Goal: Task Accomplishment & Management: Manage account settings

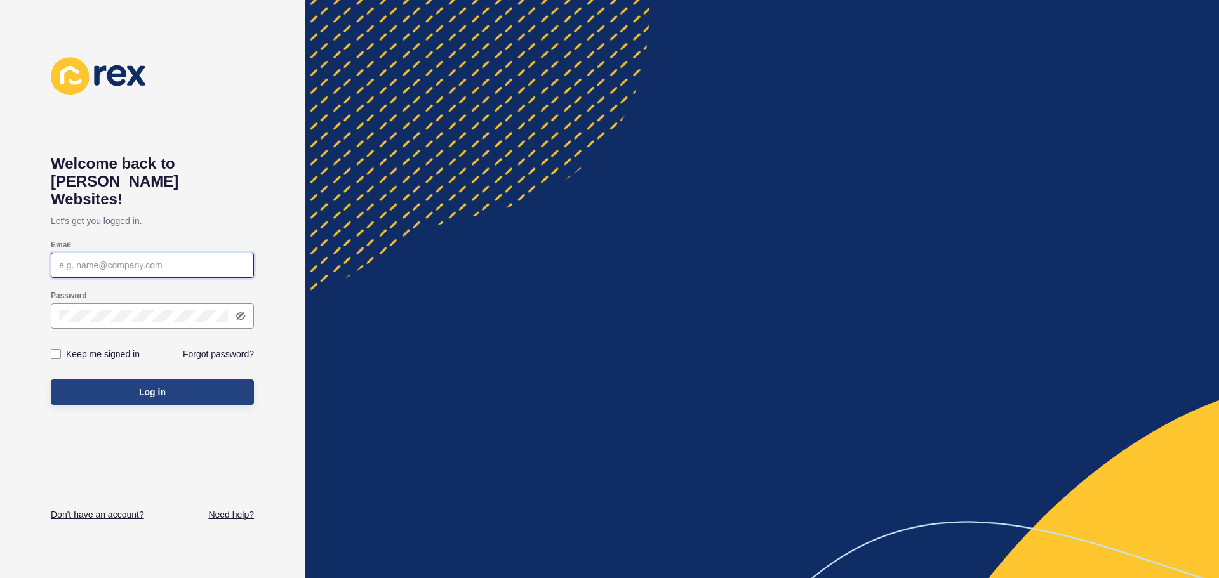
type input "[EMAIL_ADDRESS][DOMAIN_NAME]"
click at [107, 380] on button "Log in" at bounding box center [152, 392] width 203 height 25
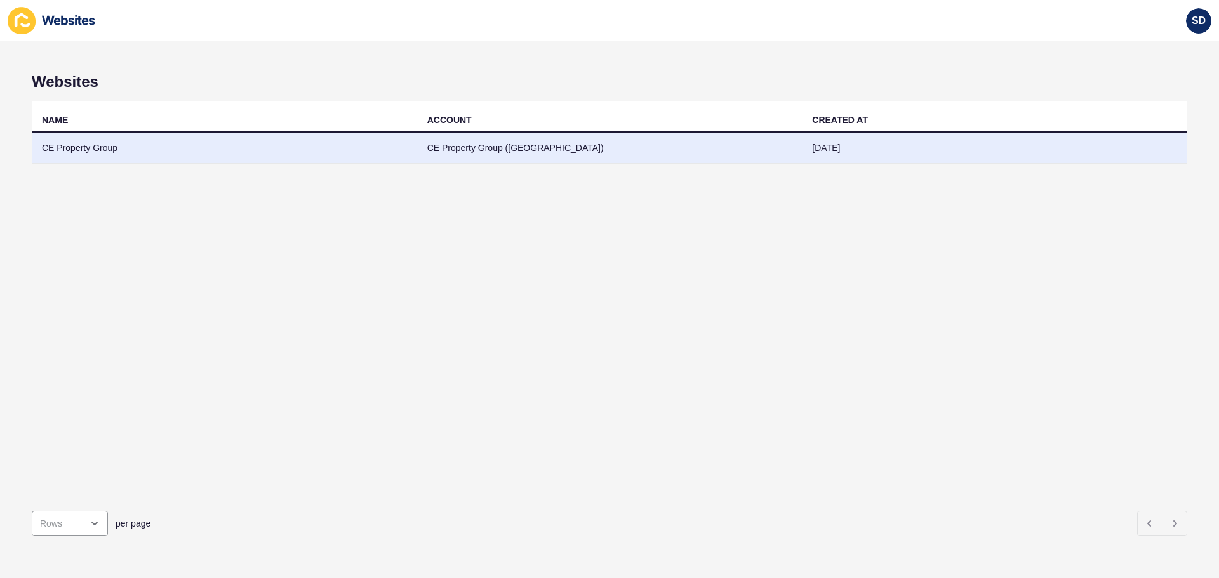
click at [63, 149] on td "CE Property Group" at bounding box center [224, 148] width 385 height 31
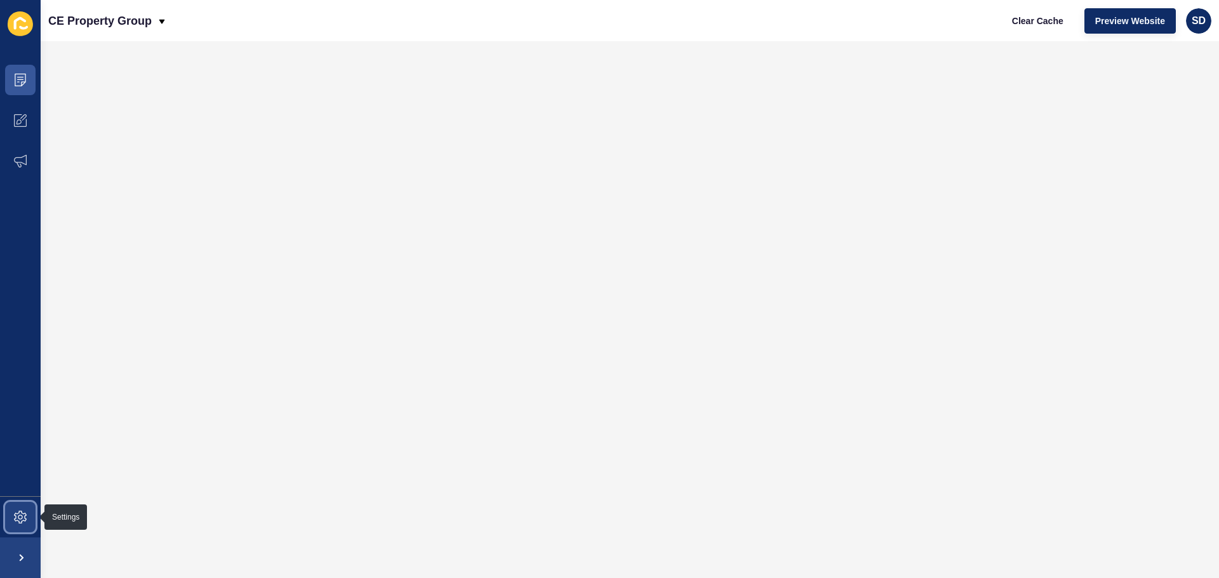
click at [27, 521] on span at bounding box center [20, 517] width 41 height 41
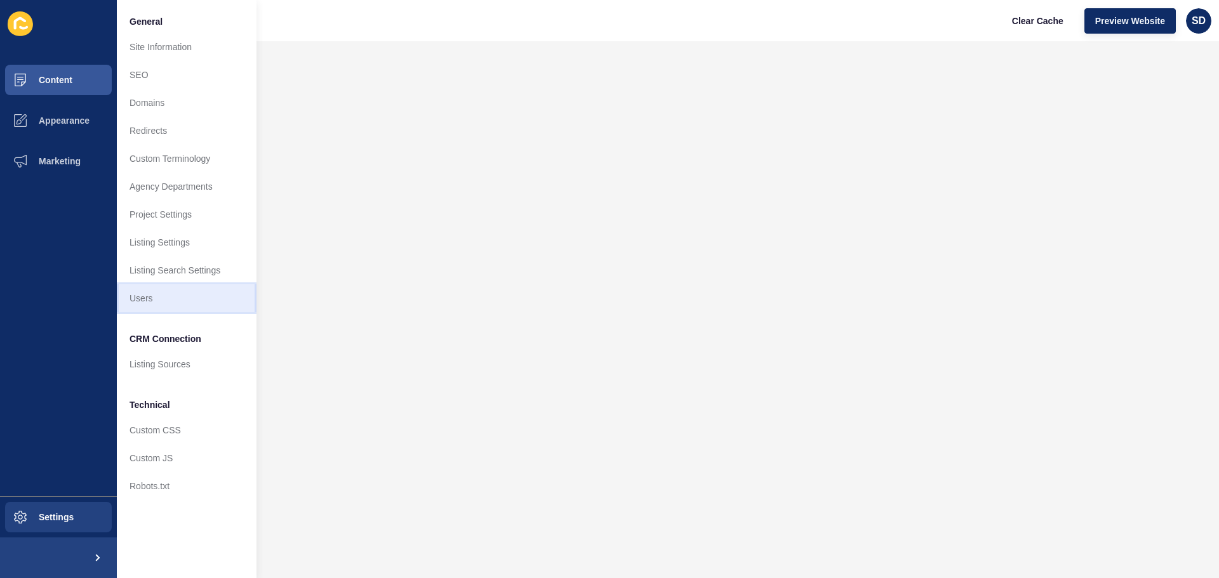
click at [151, 302] on link "Users" at bounding box center [187, 298] width 140 height 28
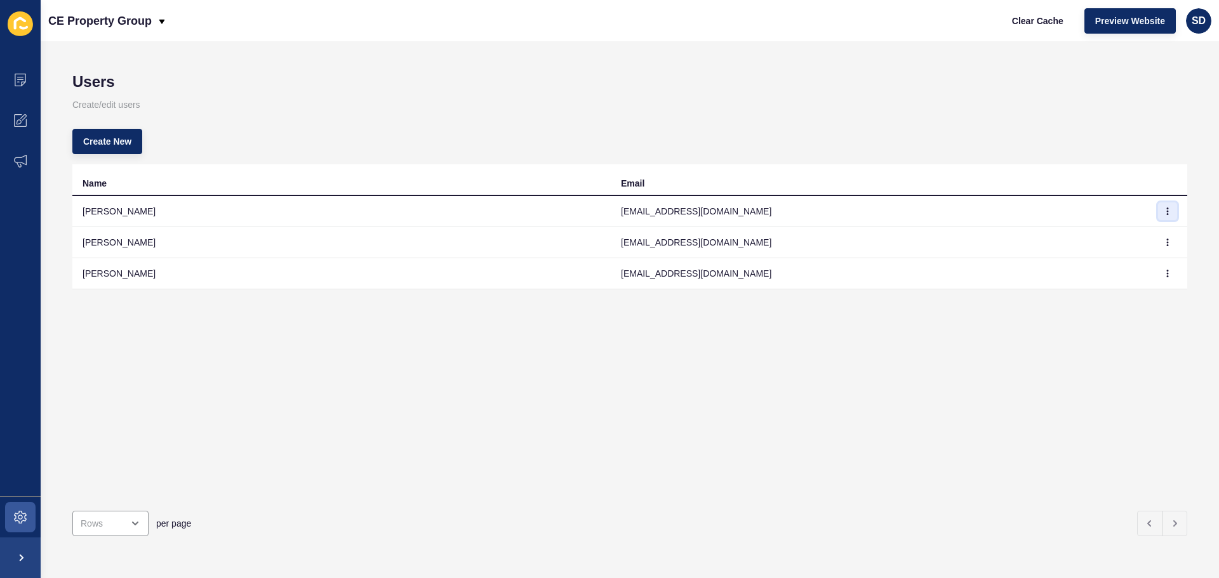
click at [1164, 213] on icon "button" at bounding box center [1168, 212] width 8 height 8
click at [1100, 265] on link "Delete" at bounding box center [1123, 265] width 89 height 28
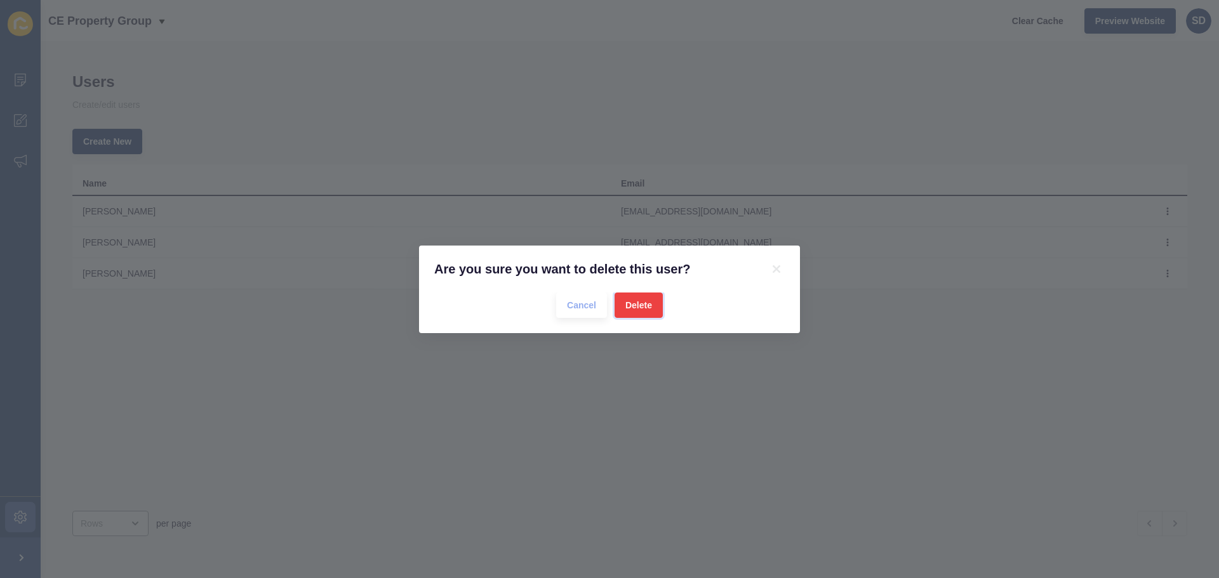
click at [642, 302] on span "Delete" at bounding box center [638, 305] width 27 height 13
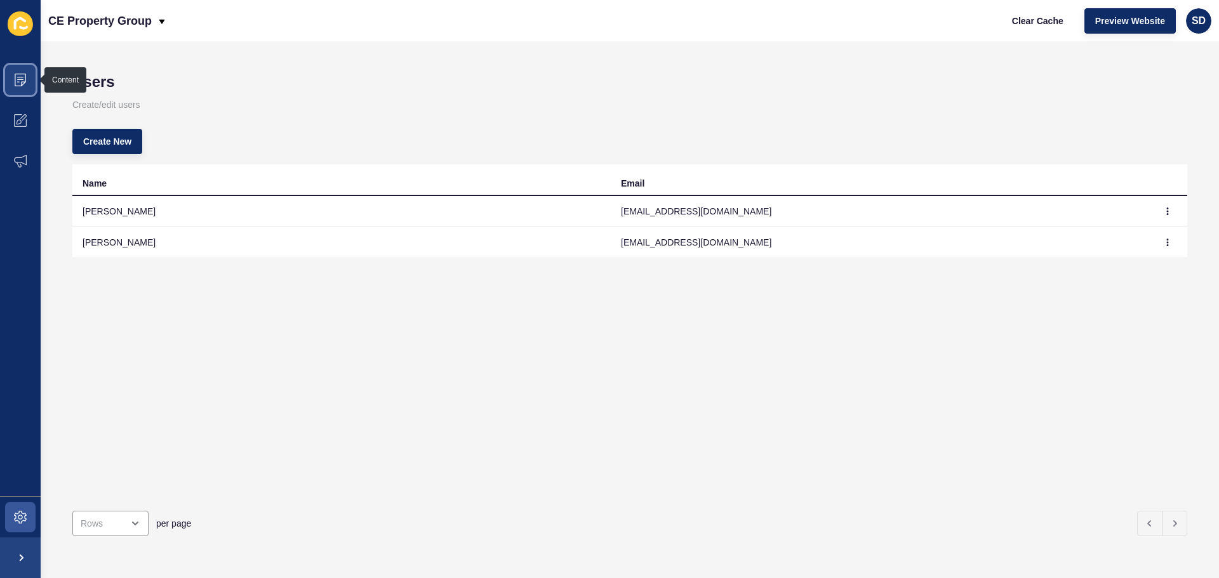
click at [18, 82] on icon at bounding box center [18, 82] width 3 height 1
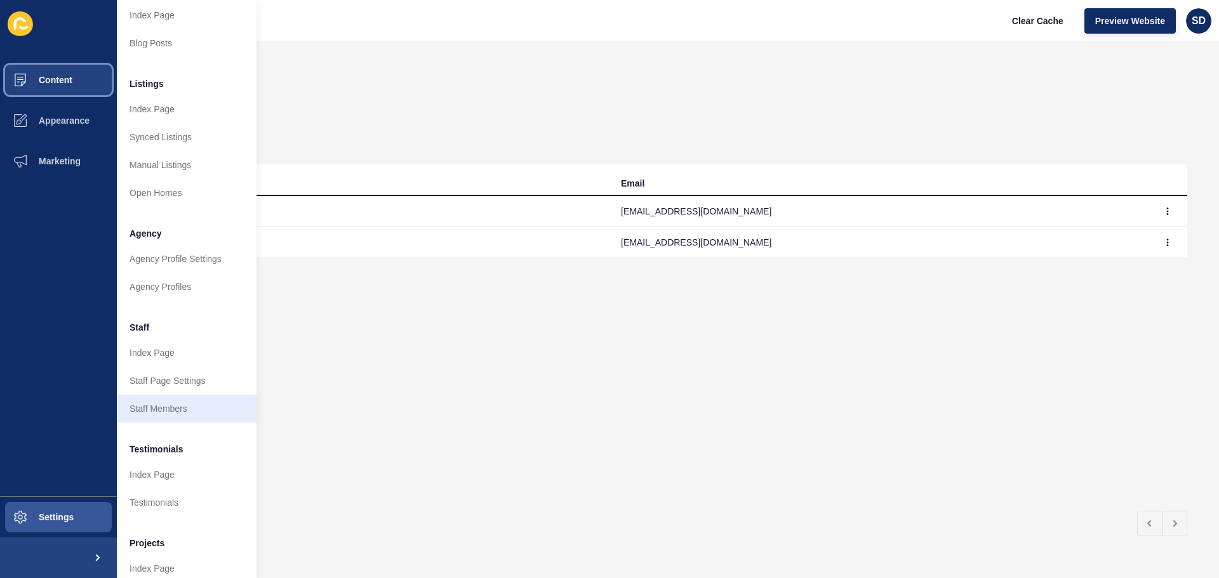
scroll to position [127, 0]
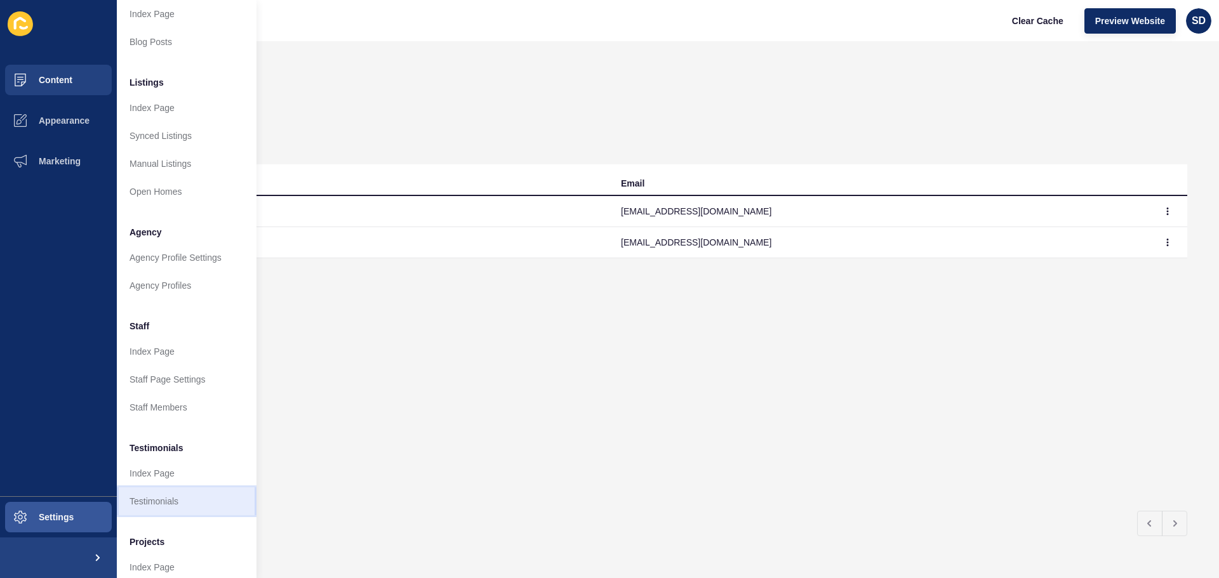
click at [175, 500] on link "Testimonials" at bounding box center [187, 502] width 140 height 28
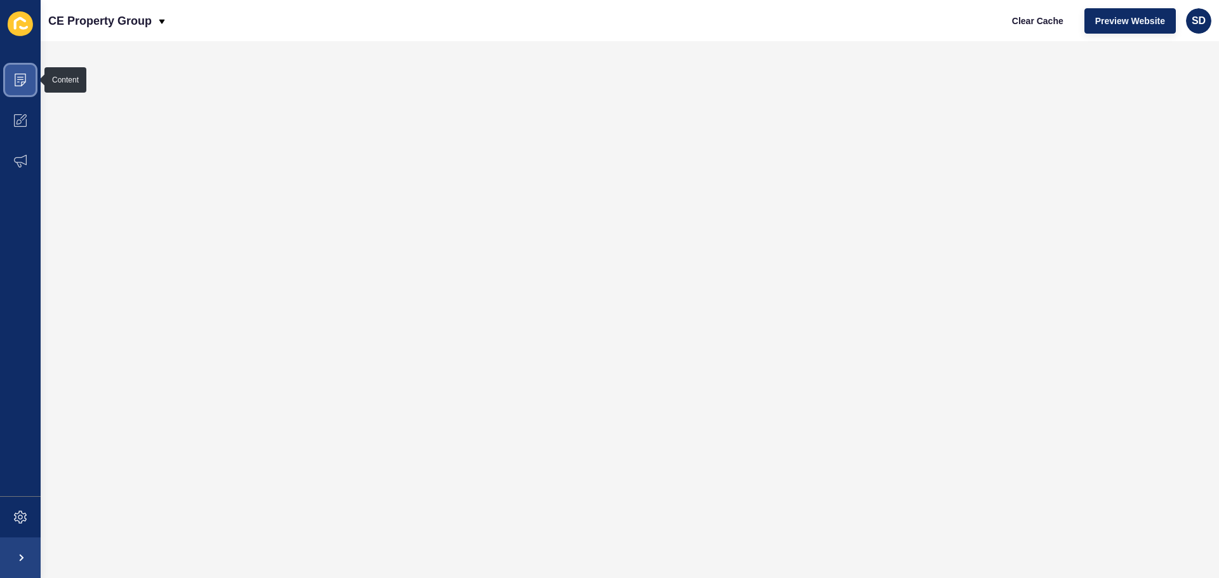
click at [17, 81] on icon at bounding box center [20, 80] width 13 height 13
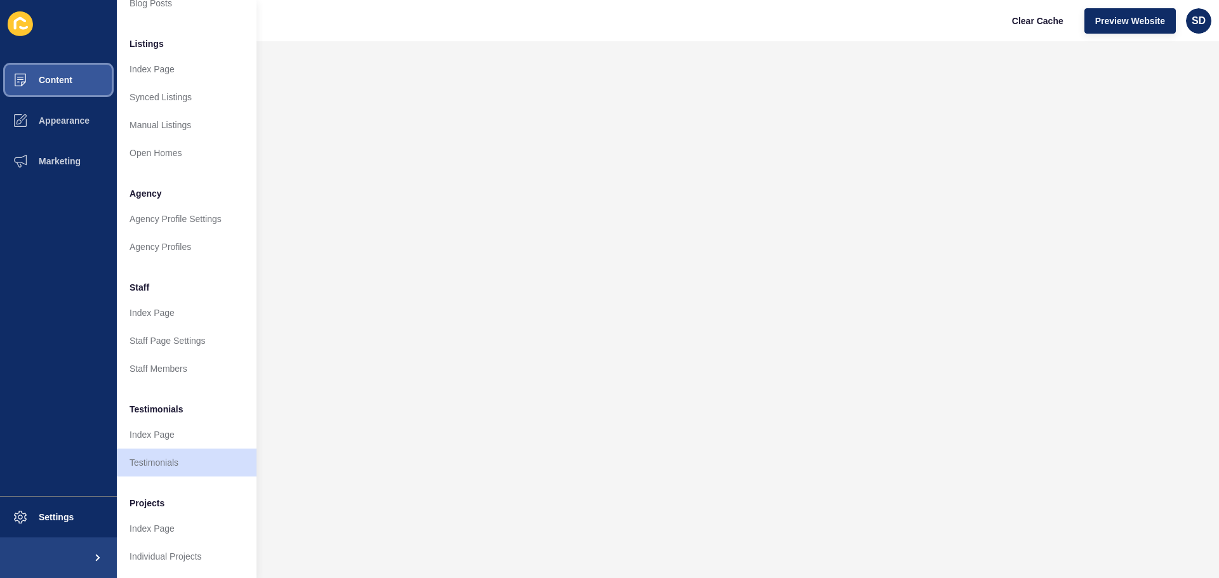
scroll to position [175, 0]
click at [161, 451] on link "Testimonials" at bounding box center [187, 463] width 140 height 28
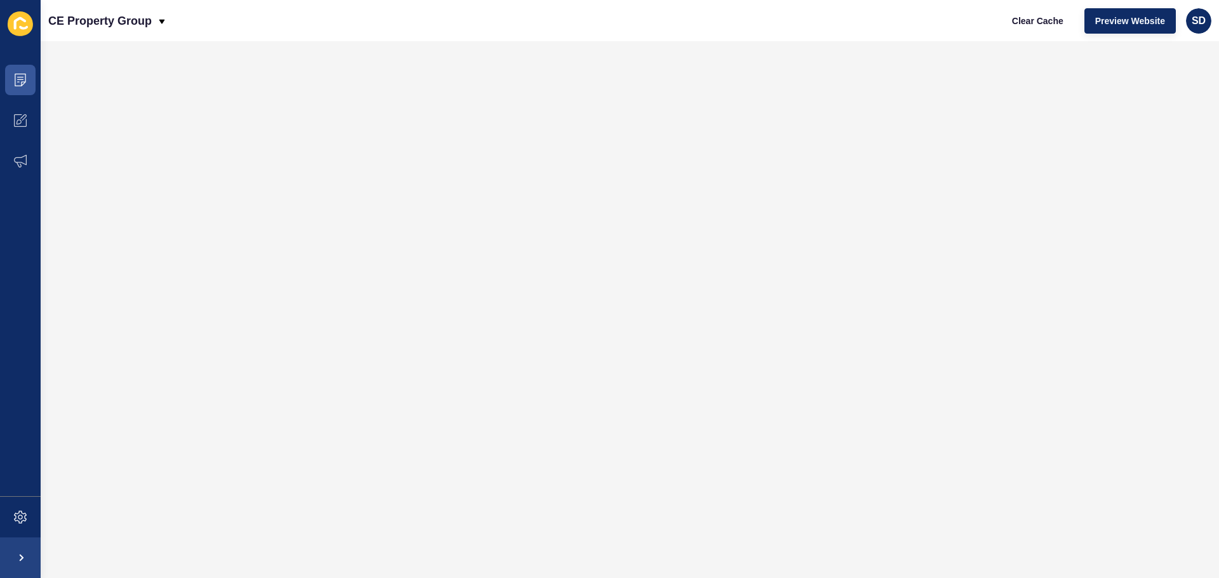
scroll to position [0, 0]
click at [16, 82] on icon at bounding box center [20, 80] width 13 height 13
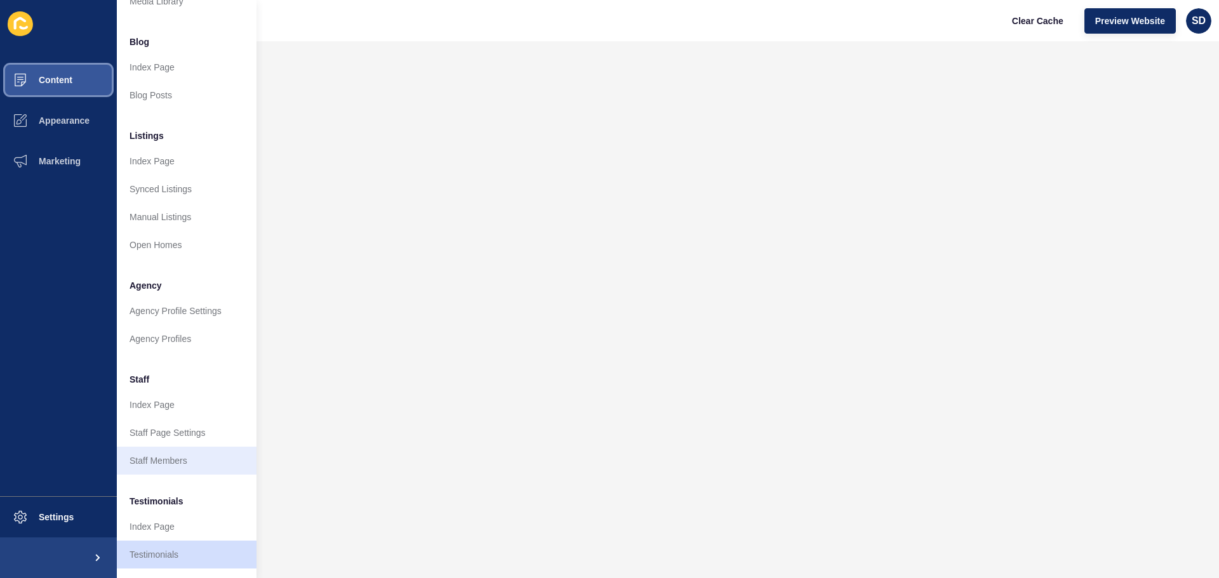
scroll to position [175, 0]
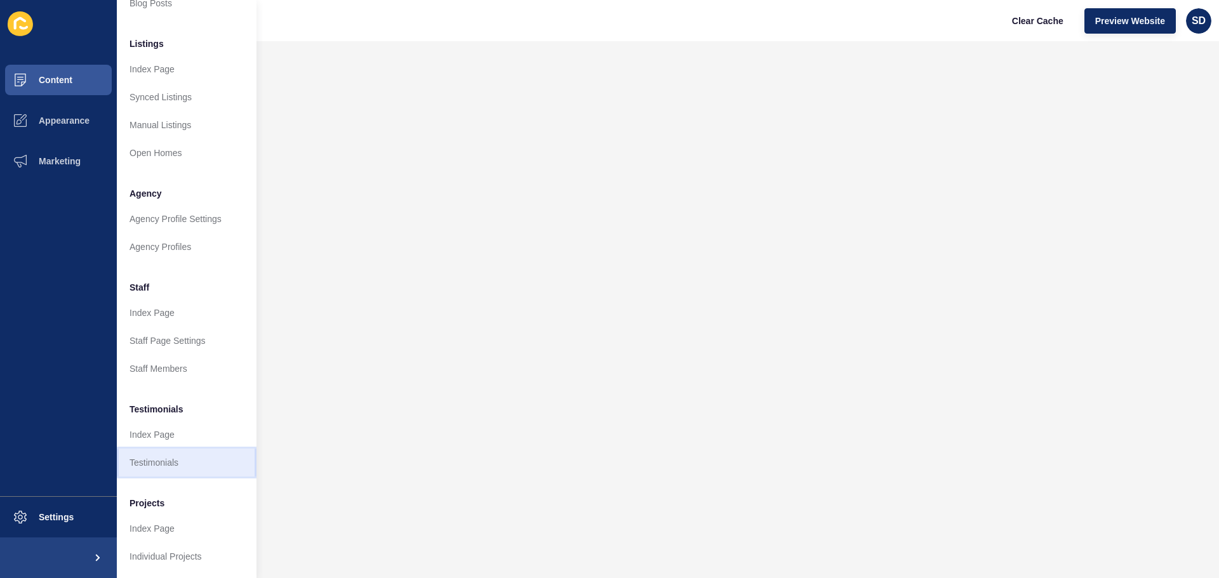
click at [142, 449] on link "Testimonials" at bounding box center [187, 463] width 140 height 28
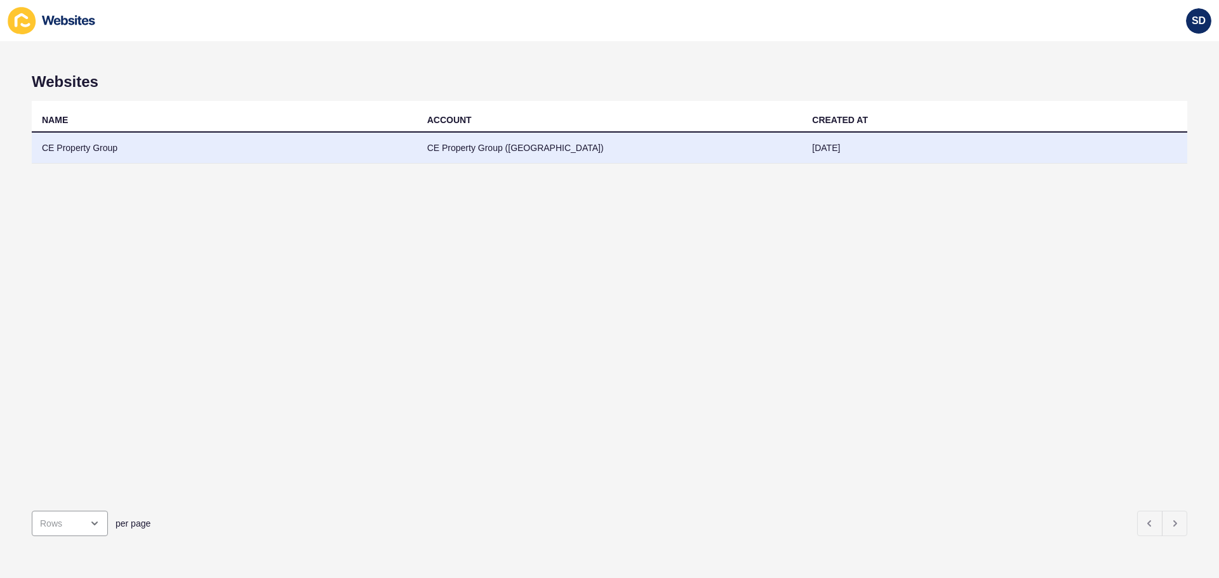
click at [103, 149] on td "CE Property Group" at bounding box center [224, 148] width 385 height 31
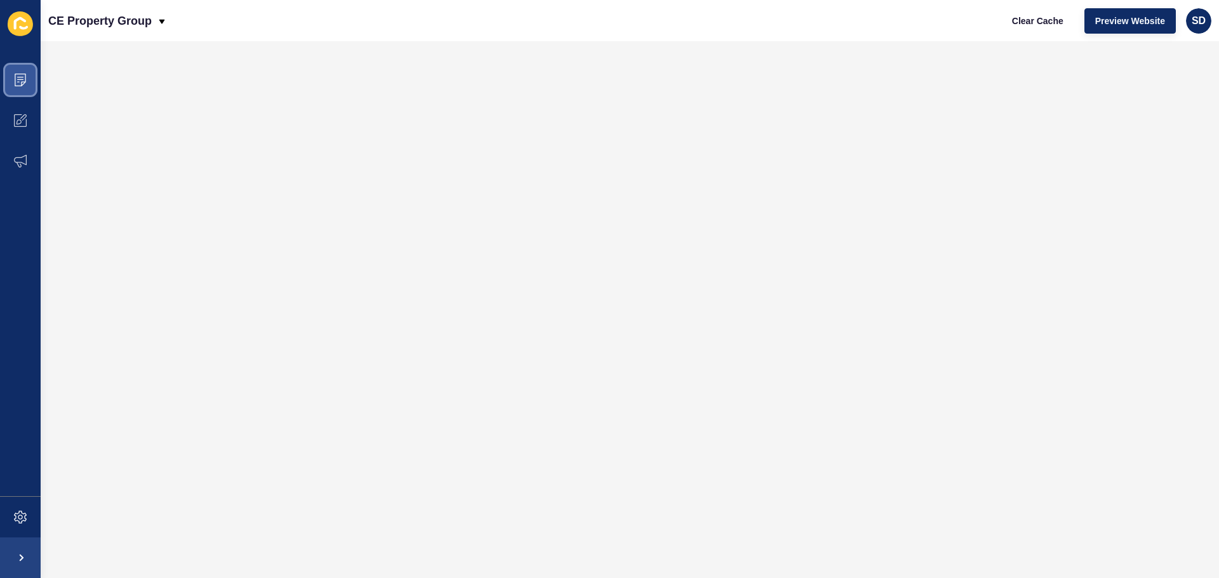
click at [12, 79] on span at bounding box center [20, 80] width 41 height 41
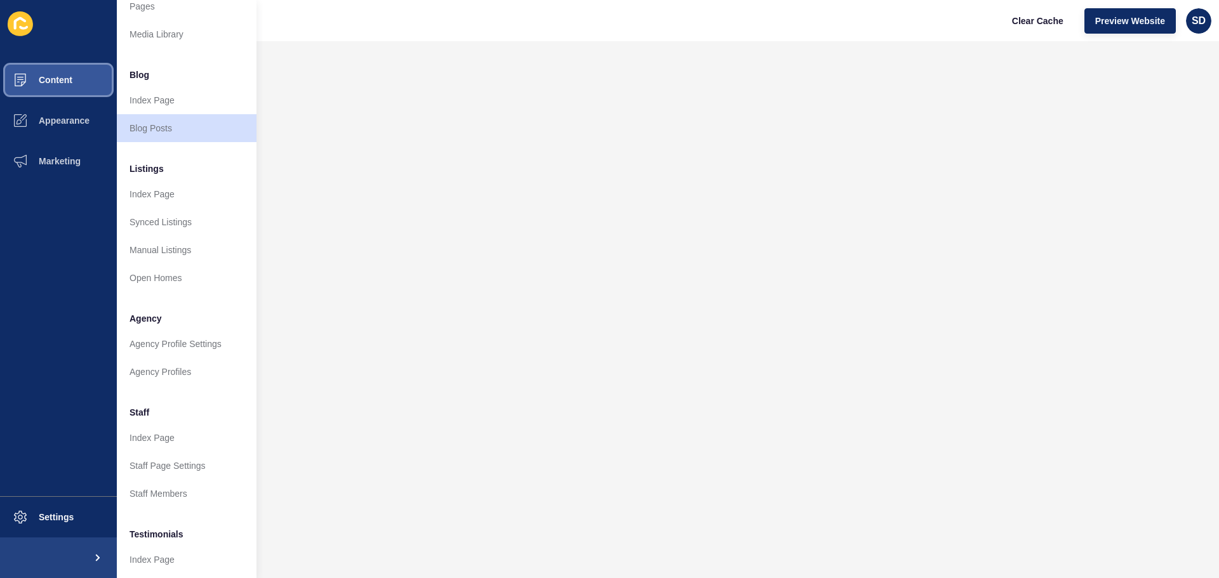
scroll to position [175, 0]
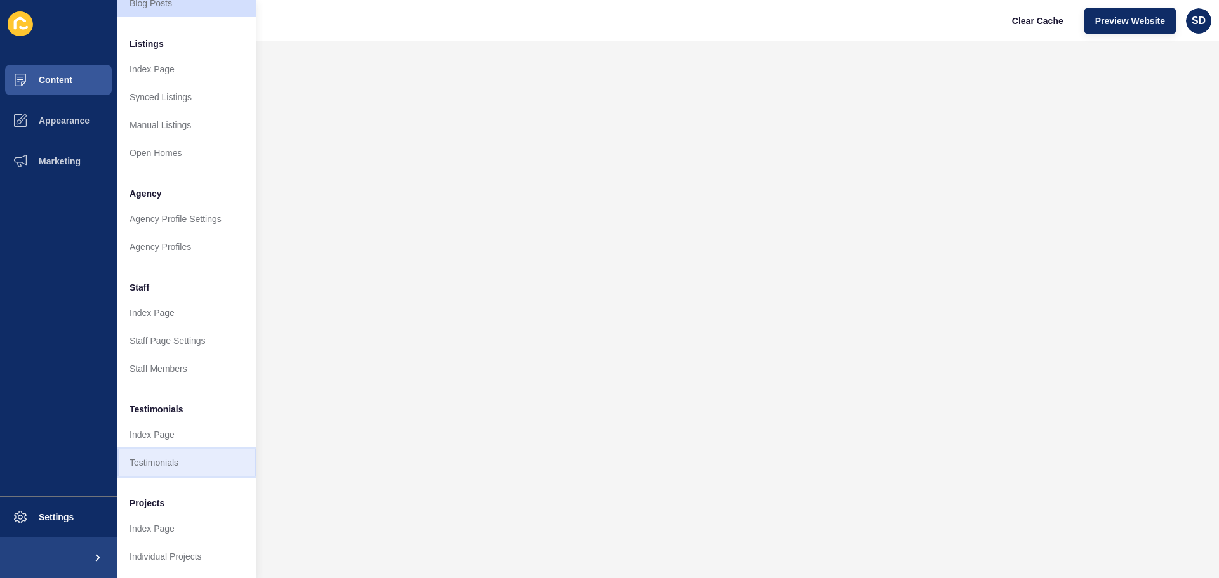
click at [161, 453] on link "Testimonials" at bounding box center [187, 463] width 140 height 28
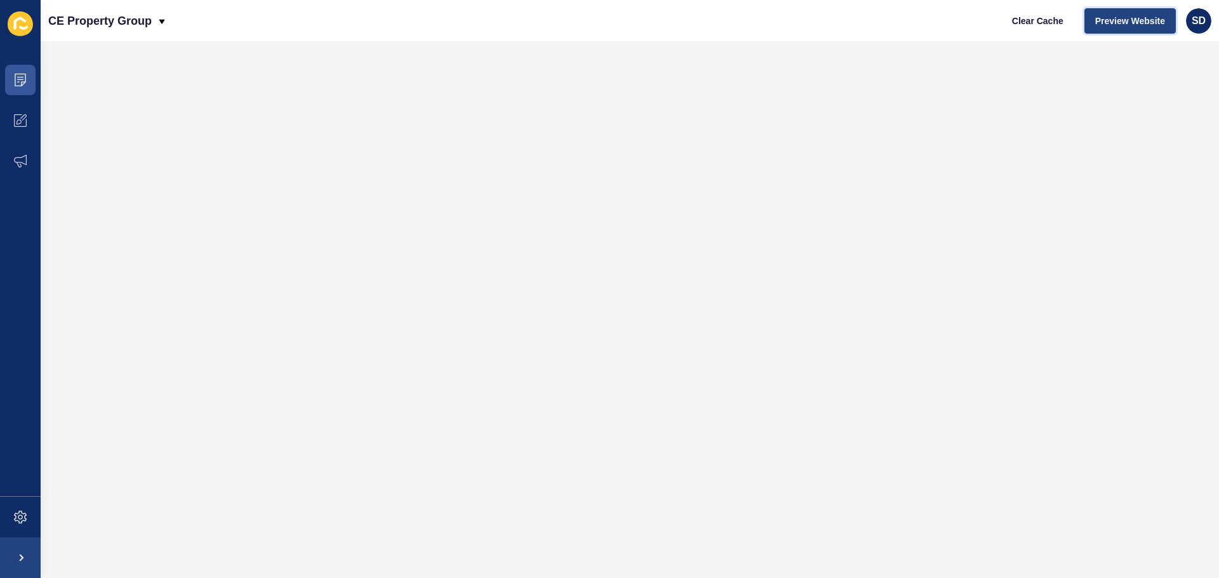
click at [1102, 19] on span "Preview Website" at bounding box center [1130, 21] width 70 height 13
click at [24, 82] on icon at bounding box center [20, 80] width 11 height 13
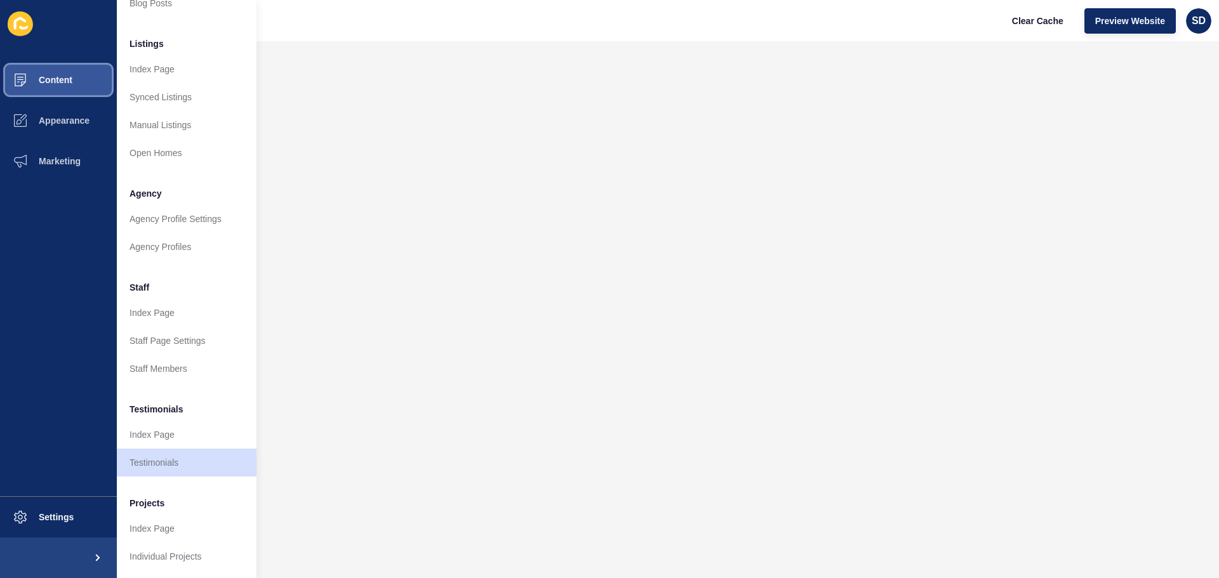
scroll to position [175, 0]
click at [163, 456] on link "Testimonials" at bounding box center [187, 463] width 140 height 28
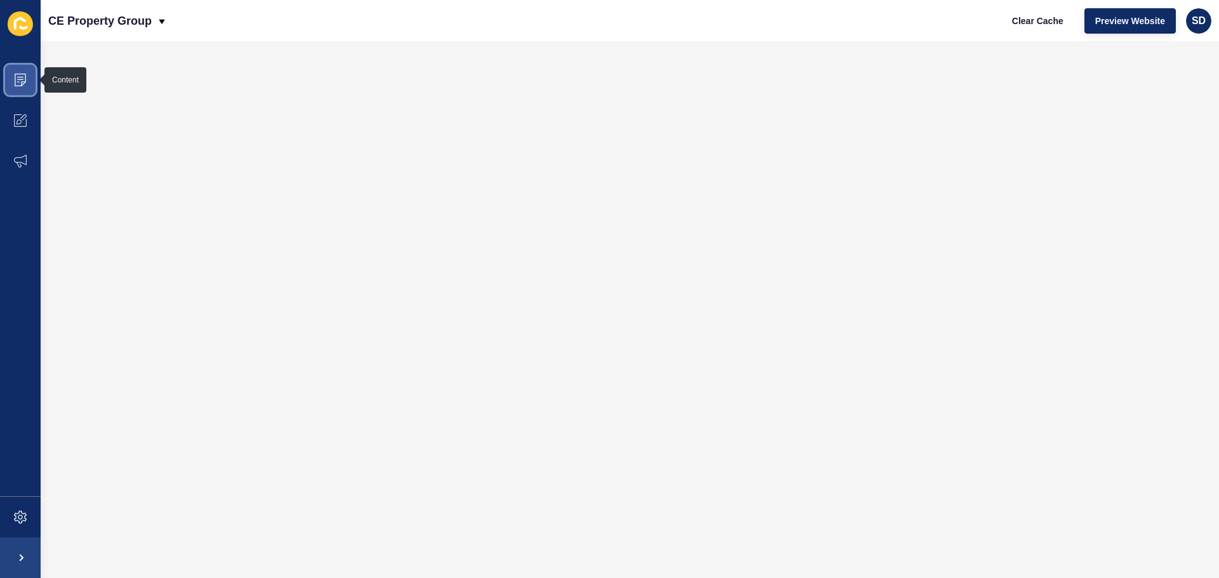
click at [25, 75] on icon at bounding box center [20, 80] width 13 height 13
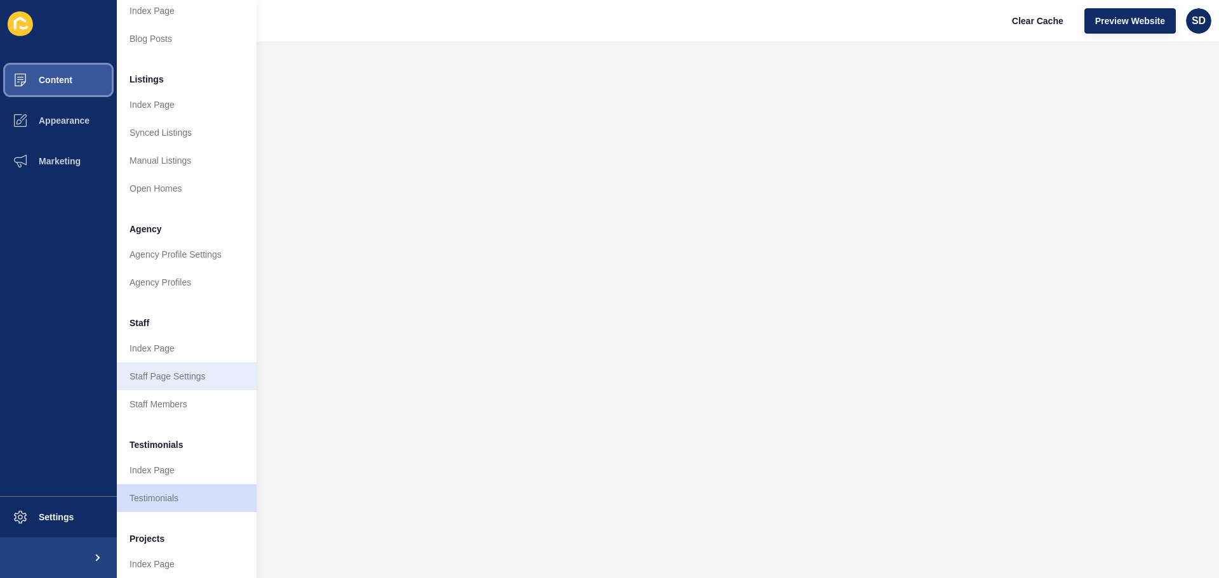
scroll to position [175, 0]
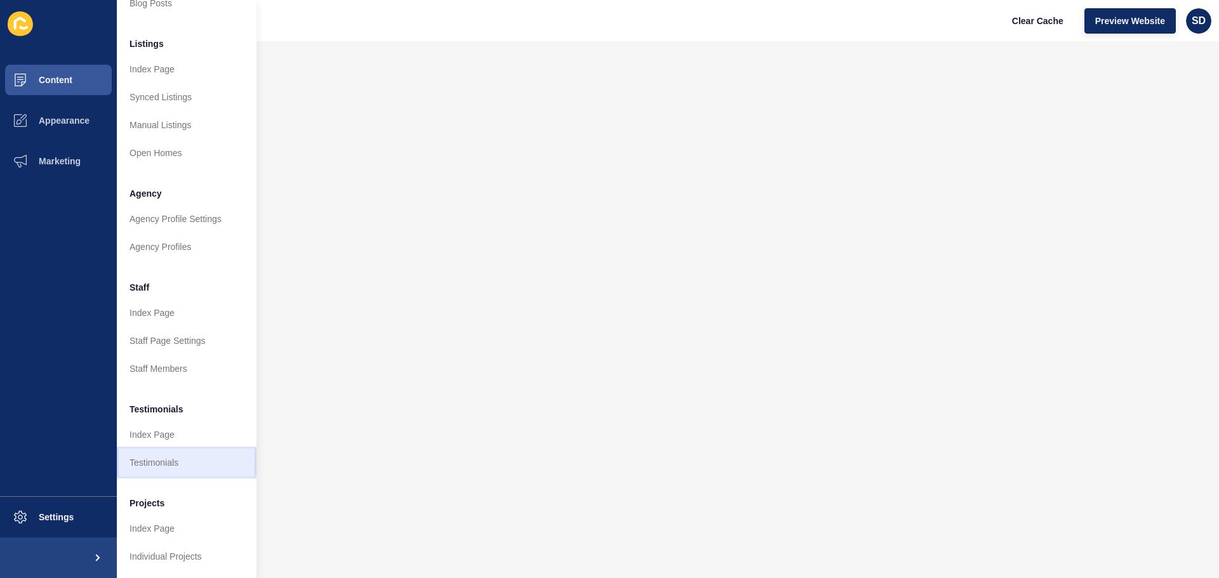
click at [163, 462] on link "Testimonials" at bounding box center [187, 463] width 140 height 28
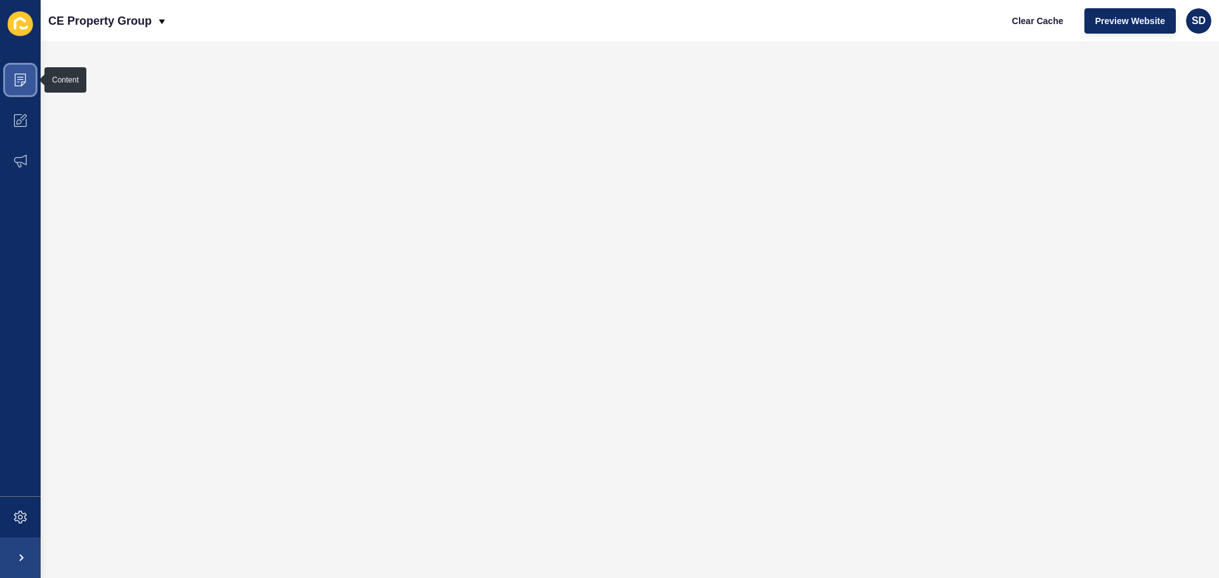
click at [18, 77] on icon at bounding box center [20, 77] width 6 height 1
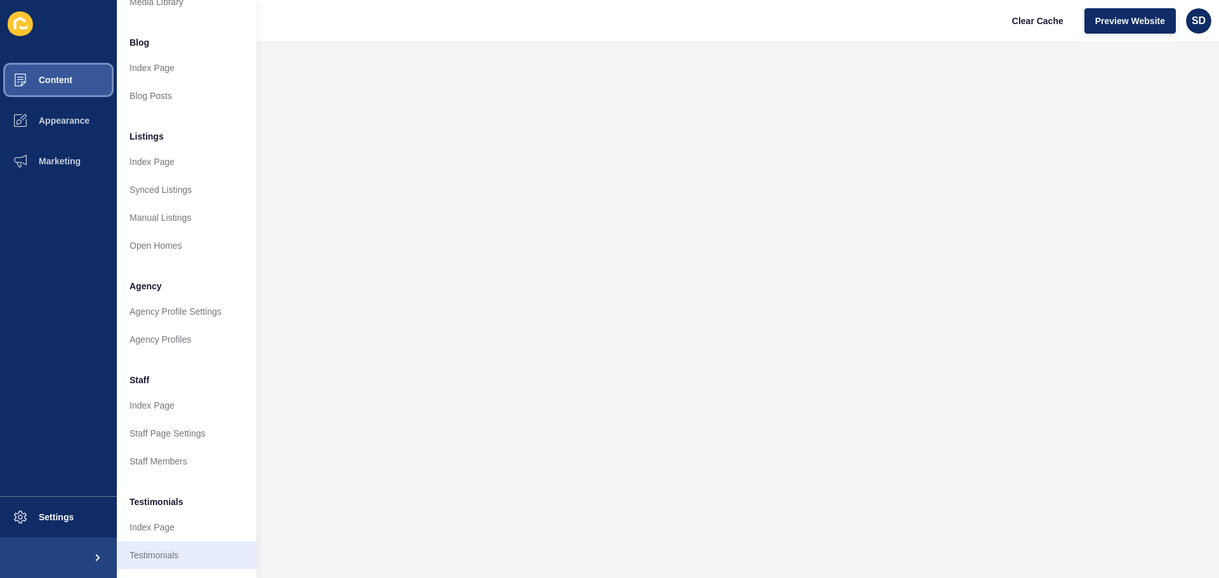
scroll to position [175, 0]
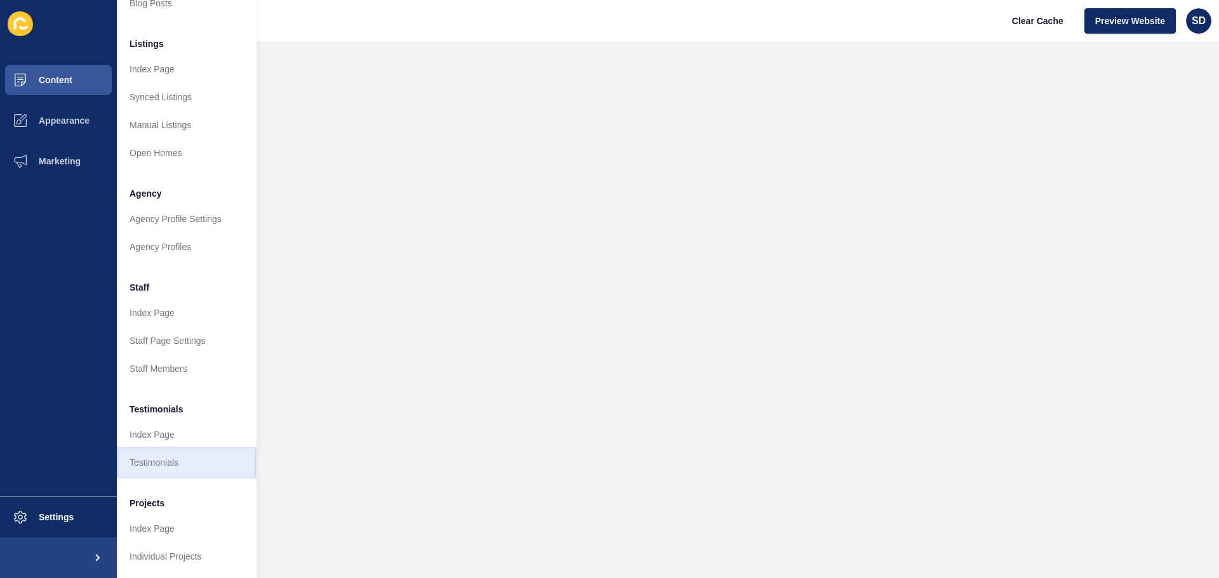
click at [159, 455] on link "Testimonials" at bounding box center [187, 463] width 140 height 28
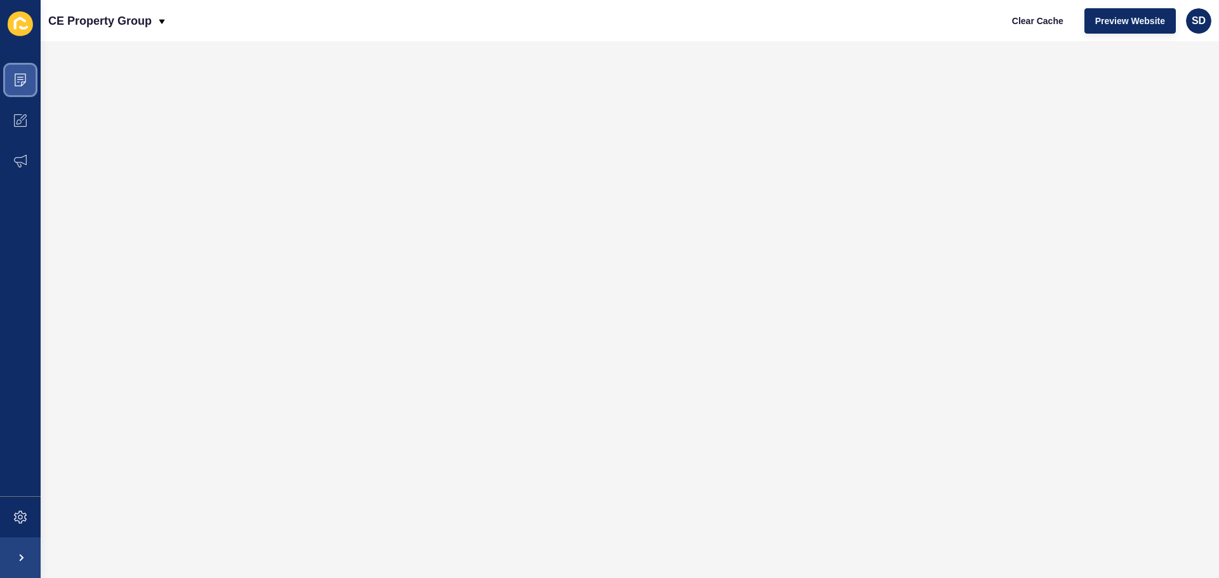
click at [14, 77] on icon at bounding box center [20, 80] width 13 height 13
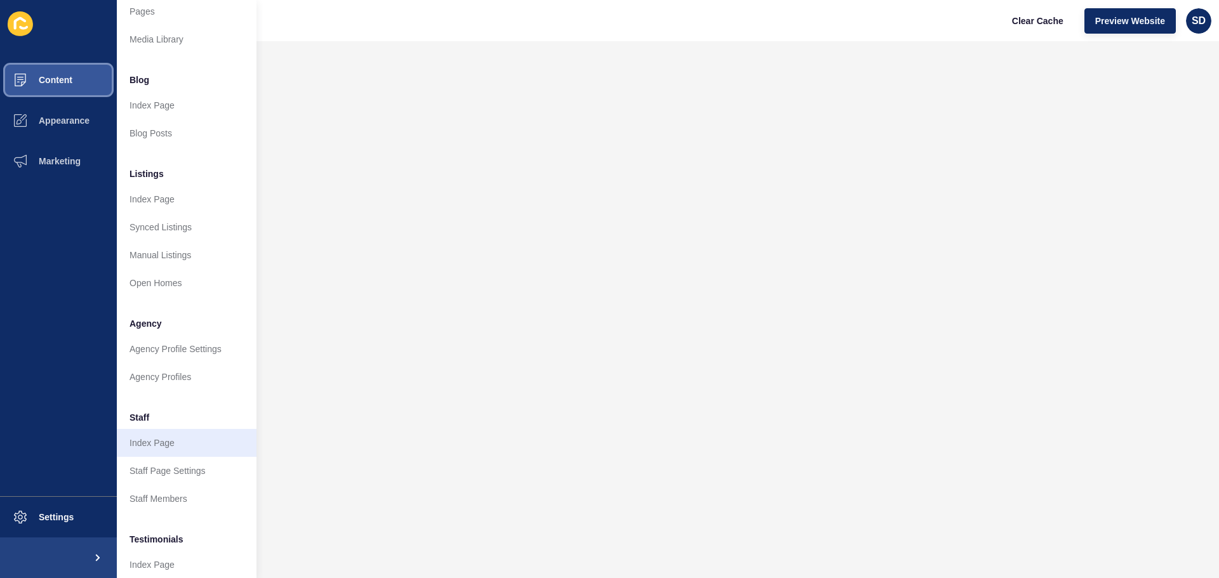
scroll to position [127, 0]
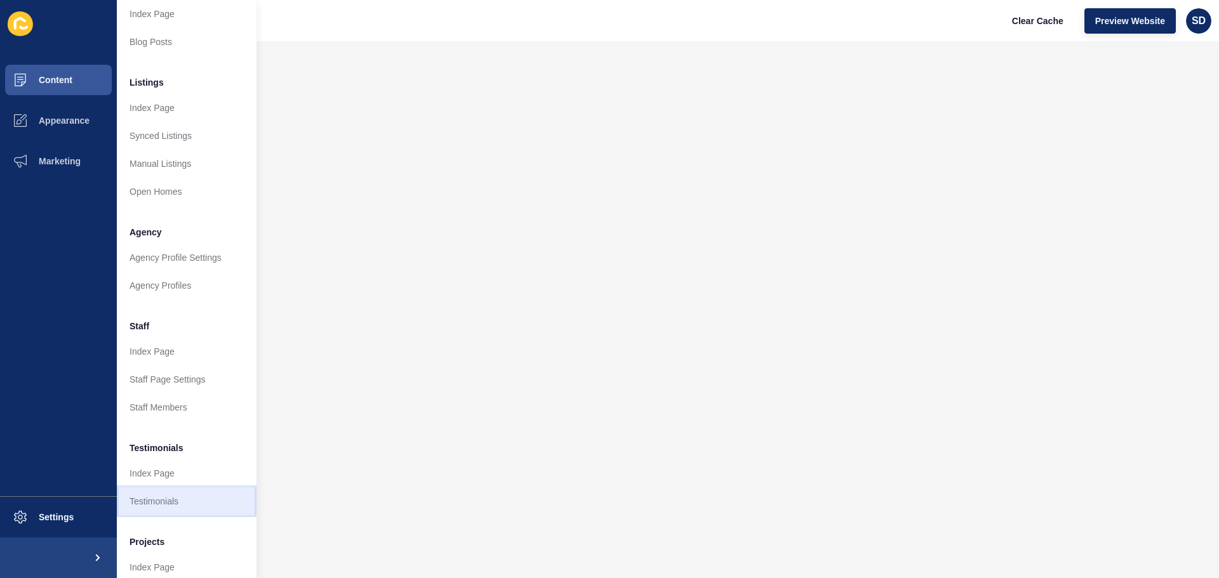
click at [165, 498] on link "Testimonials" at bounding box center [187, 502] width 140 height 28
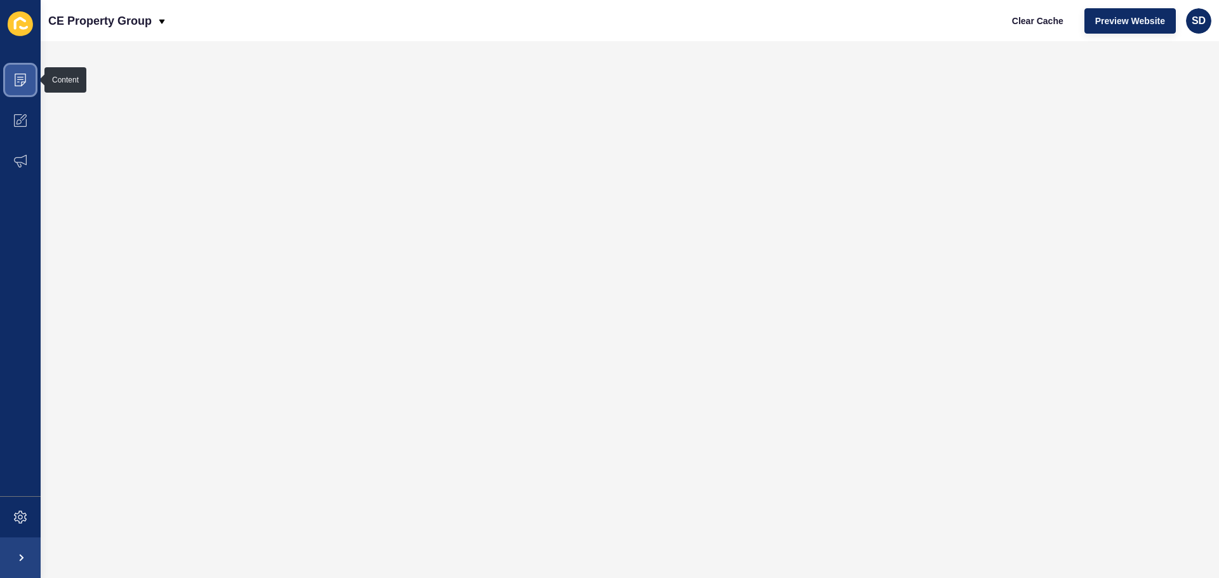
click at [18, 83] on icon at bounding box center [20, 80] width 13 height 13
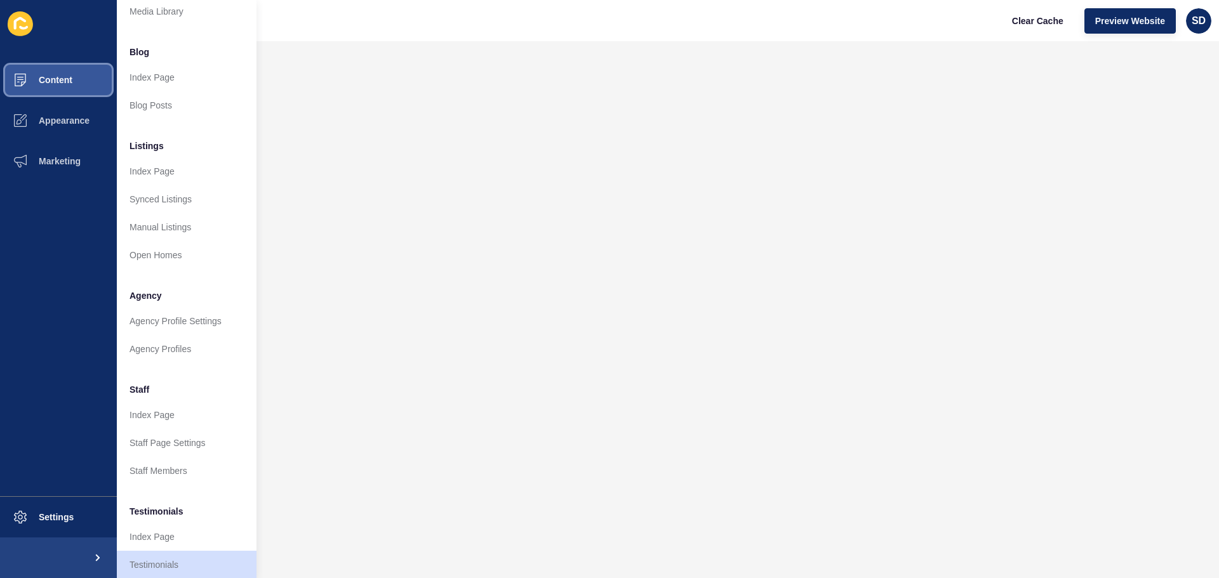
scroll to position [175, 0]
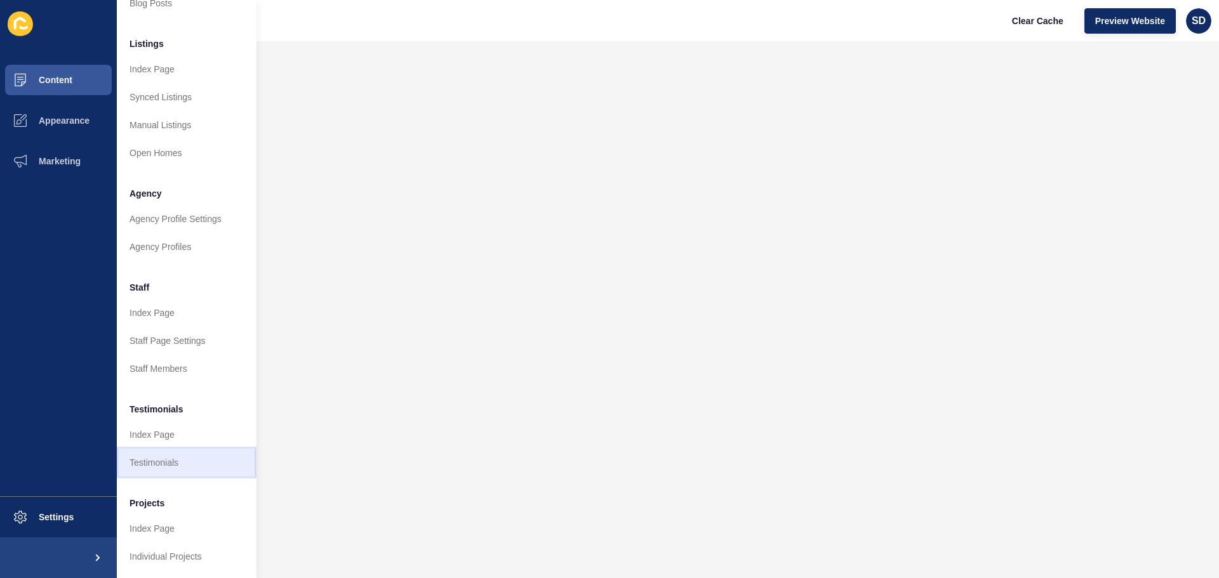
click at [169, 452] on link "Testimonials" at bounding box center [187, 463] width 140 height 28
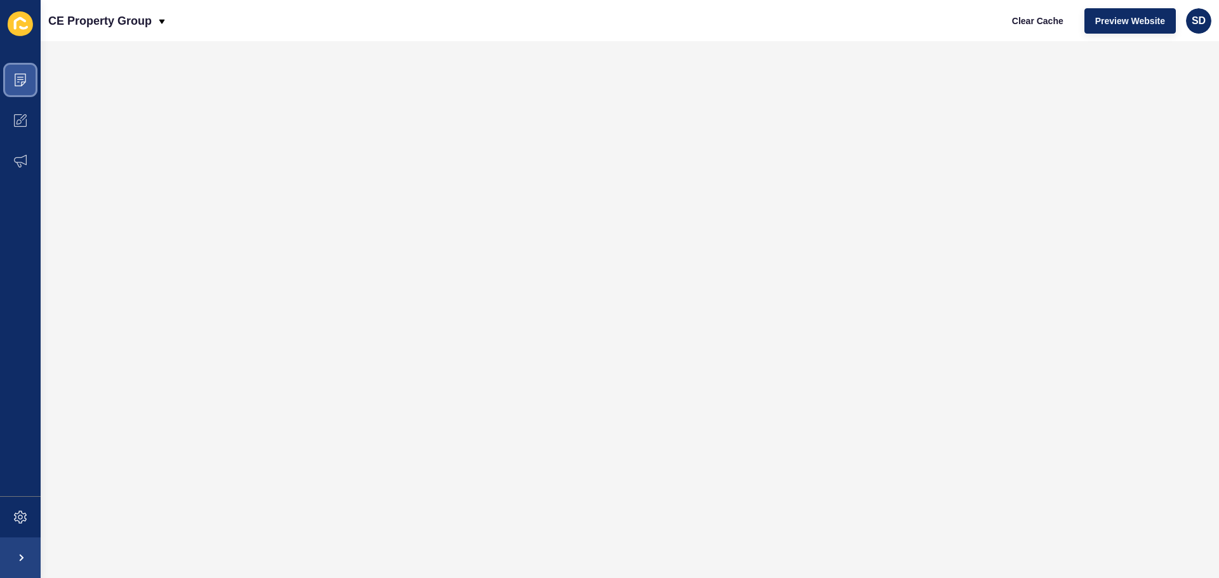
click at [16, 84] on icon at bounding box center [20, 80] width 13 height 13
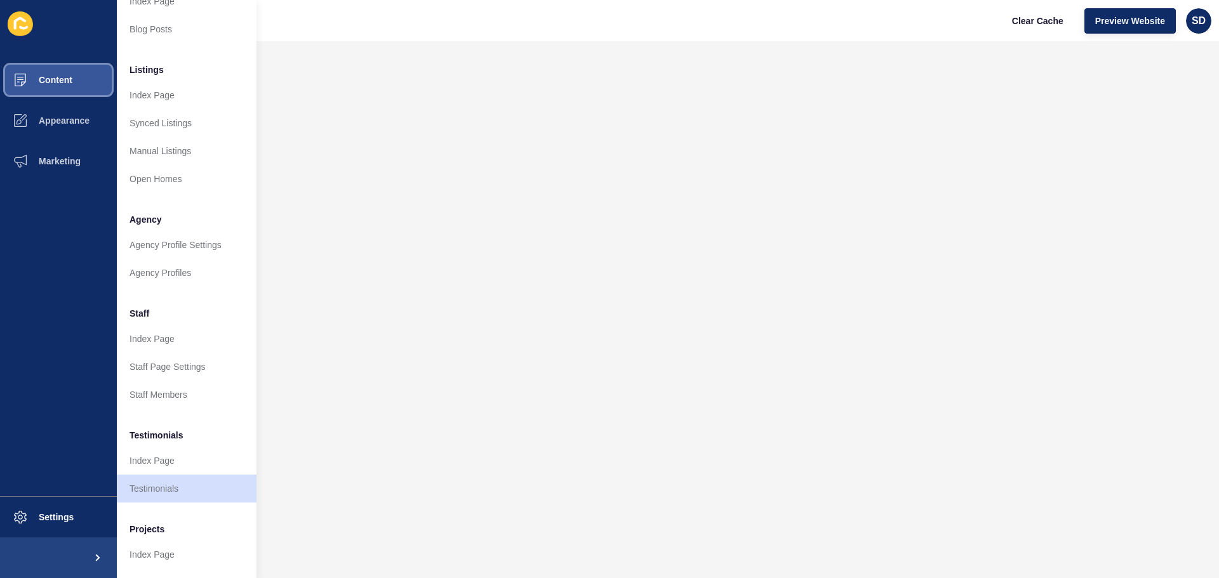
scroll to position [175, 0]
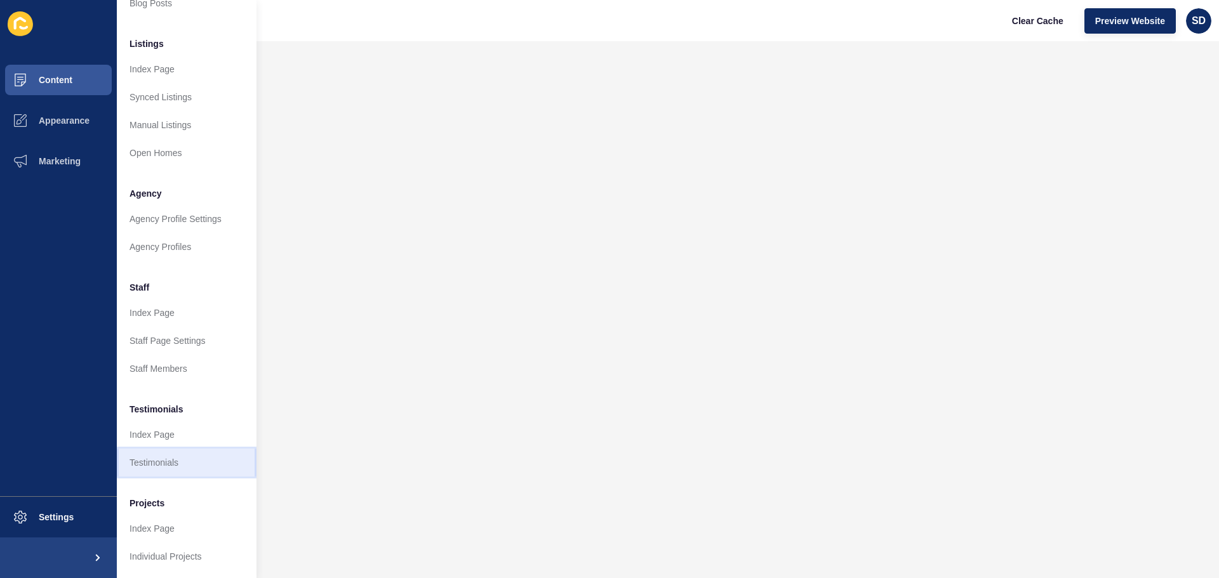
click at [161, 451] on link "Testimonials" at bounding box center [187, 463] width 140 height 28
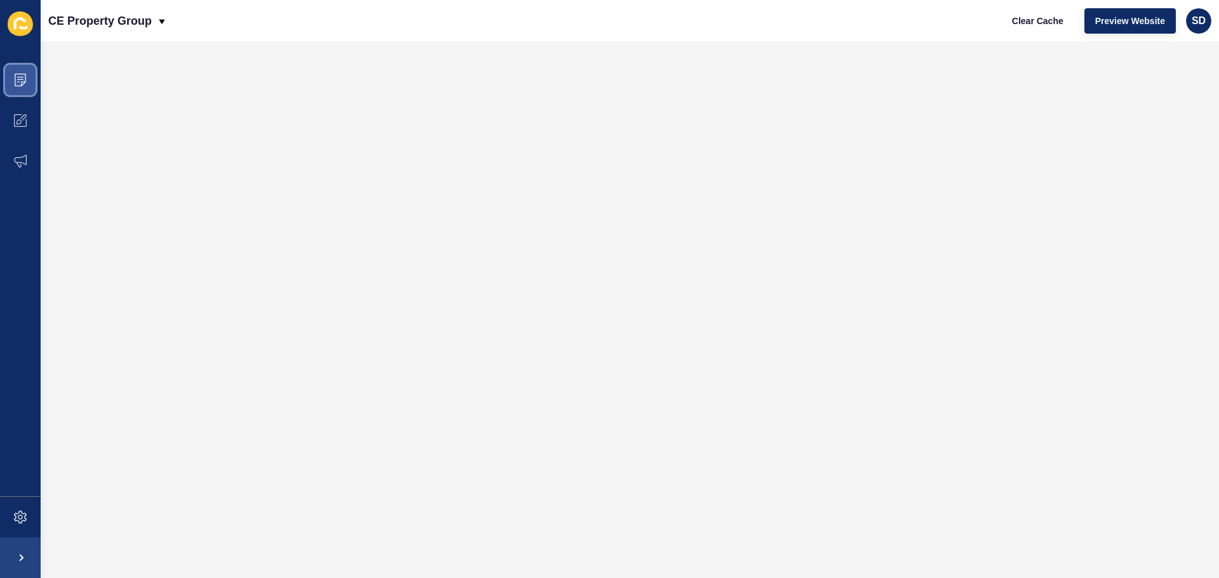
click at [22, 75] on icon at bounding box center [20, 80] width 13 height 13
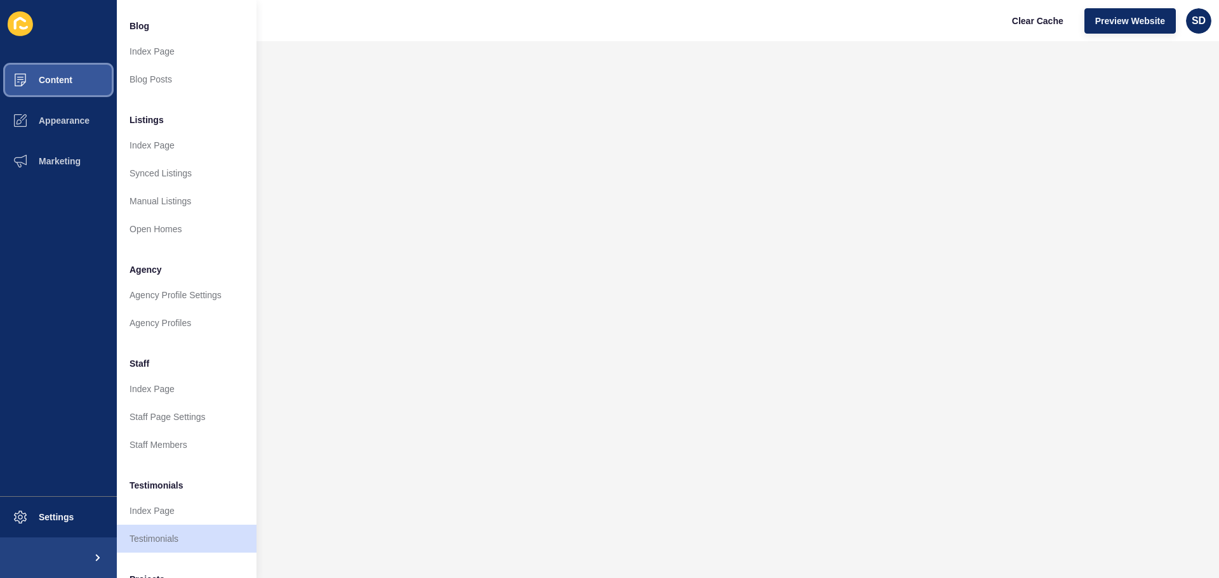
scroll to position [175, 0]
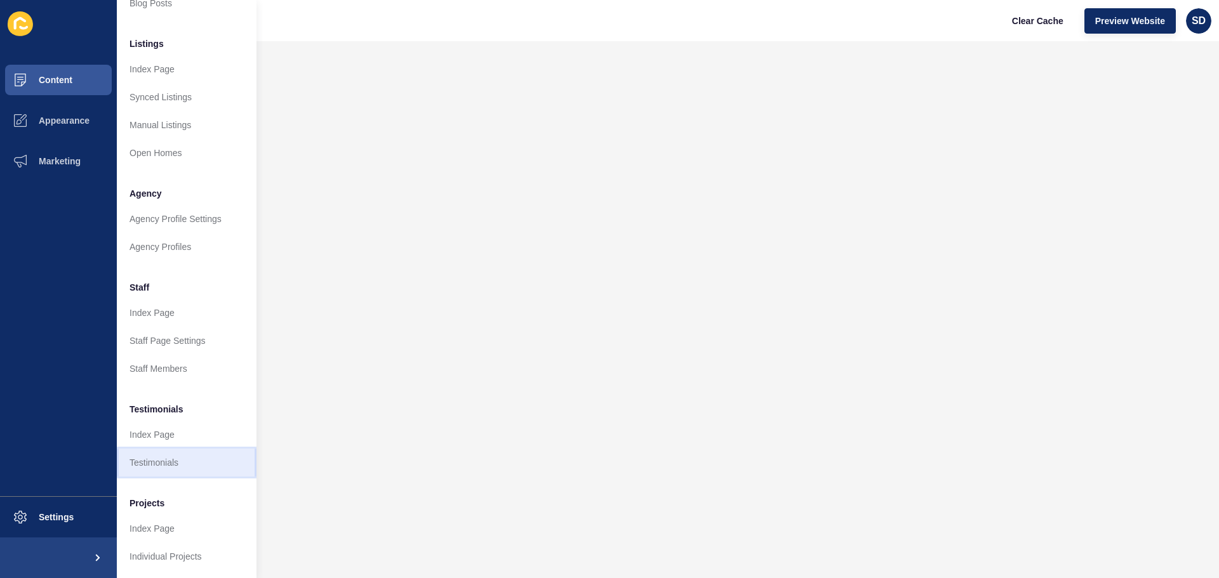
click at [163, 456] on link "Testimonials" at bounding box center [187, 463] width 140 height 28
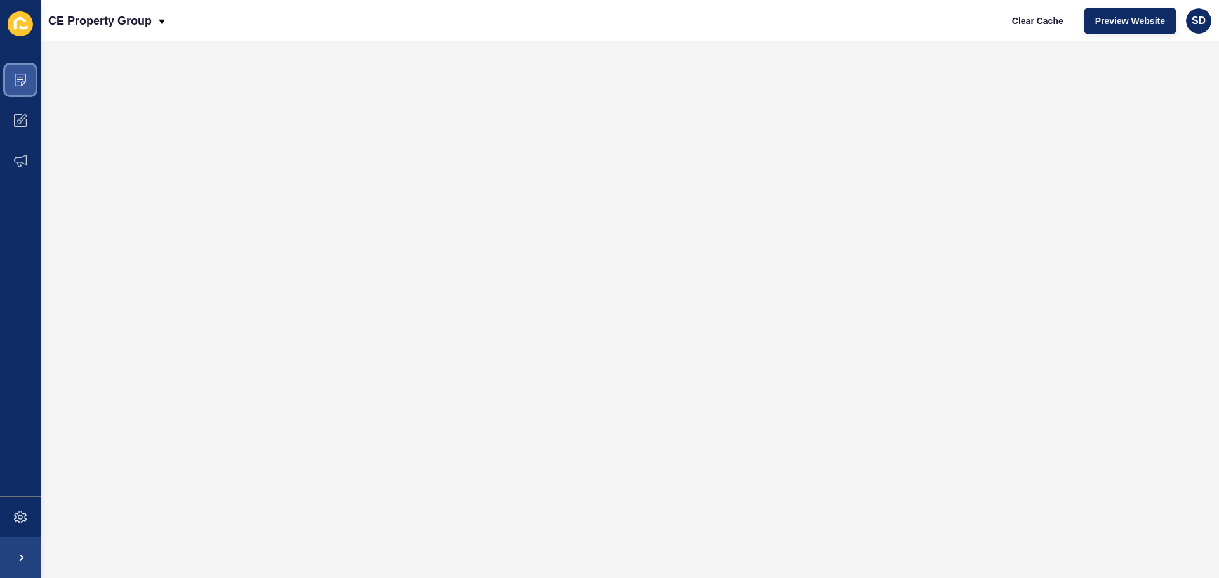
click at [17, 73] on span at bounding box center [20, 80] width 41 height 41
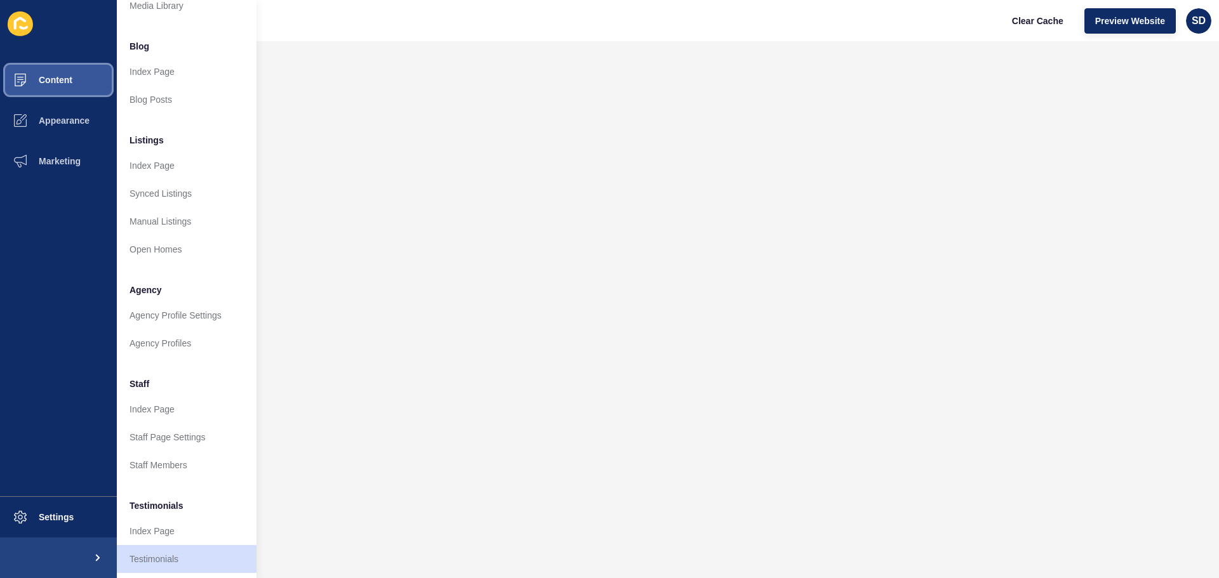
scroll to position [175, 0]
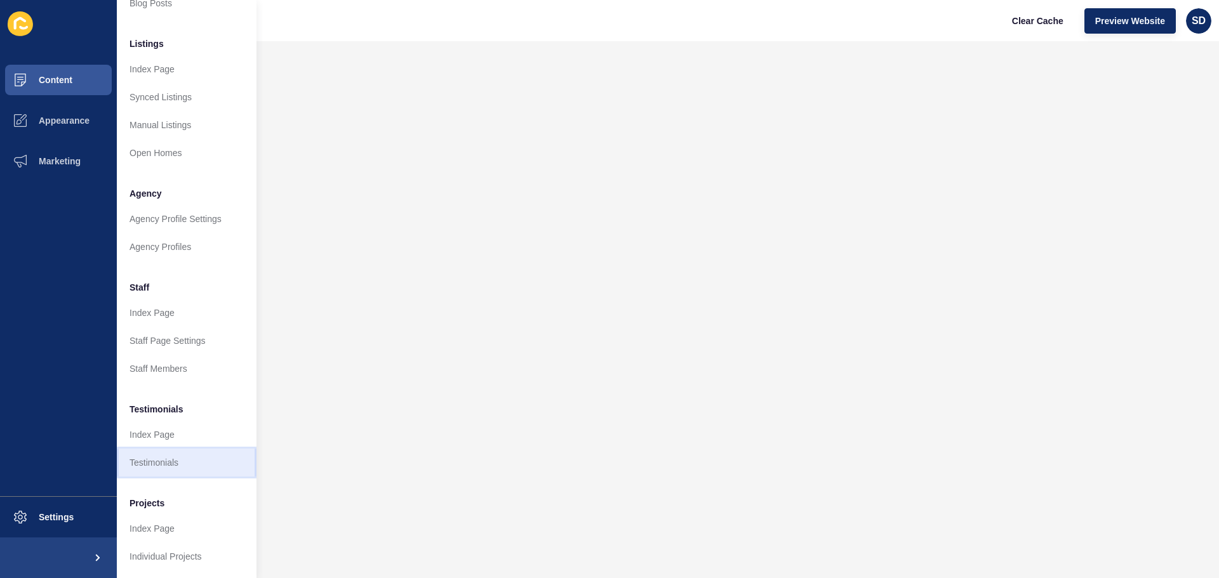
click at [164, 452] on link "Testimonials" at bounding box center [187, 463] width 140 height 28
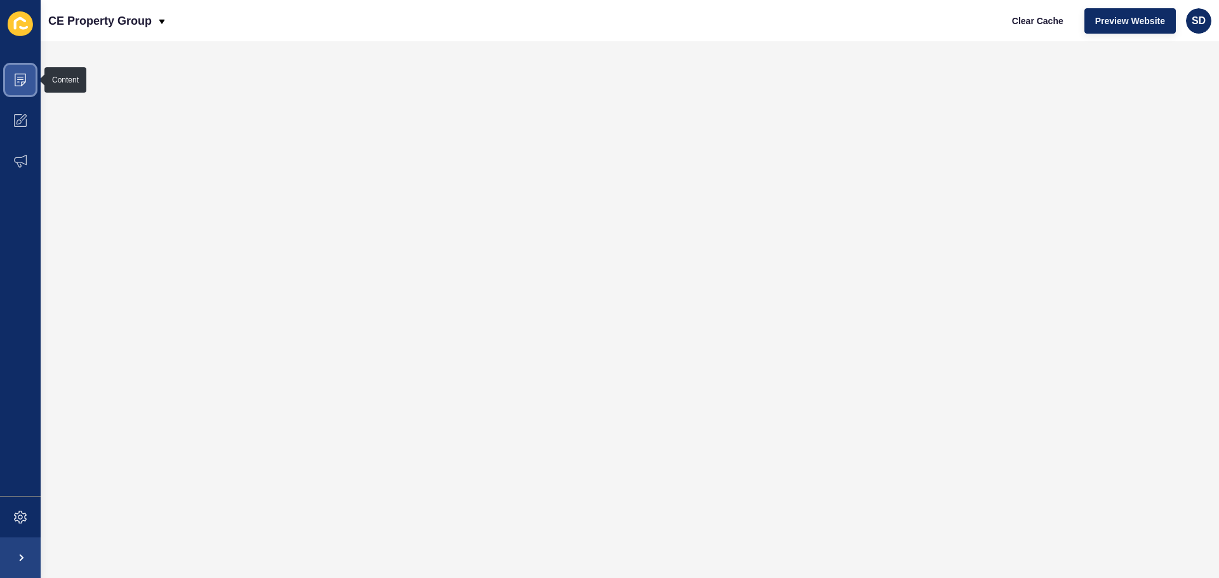
click at [20, 80] on icon at bounding box center [20, 79] width 6 height 1
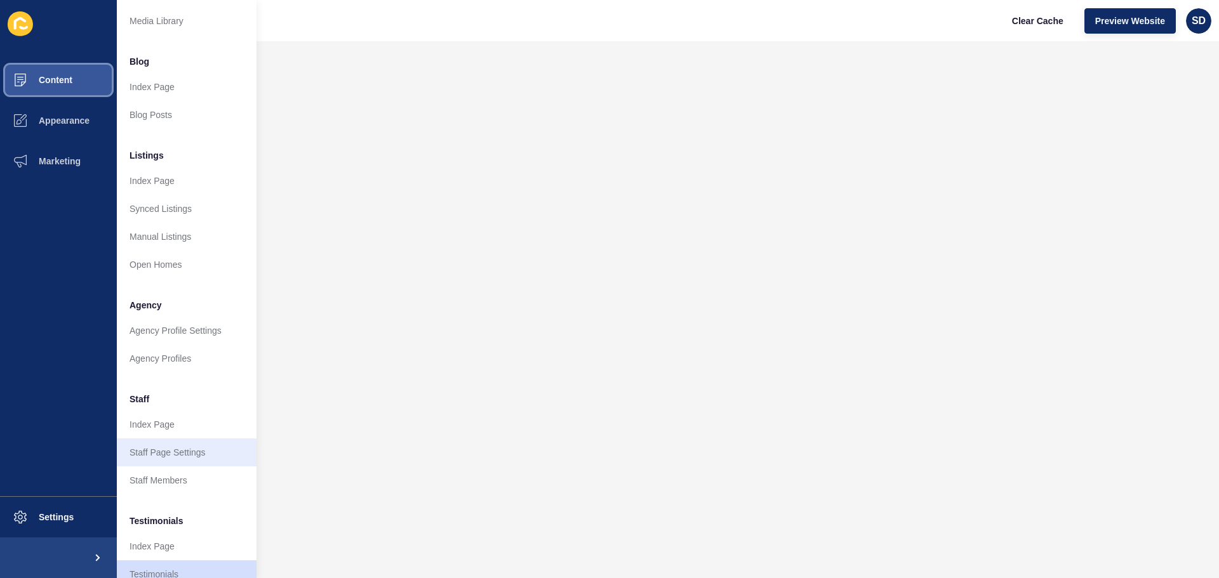
scroll to position [127, 0]
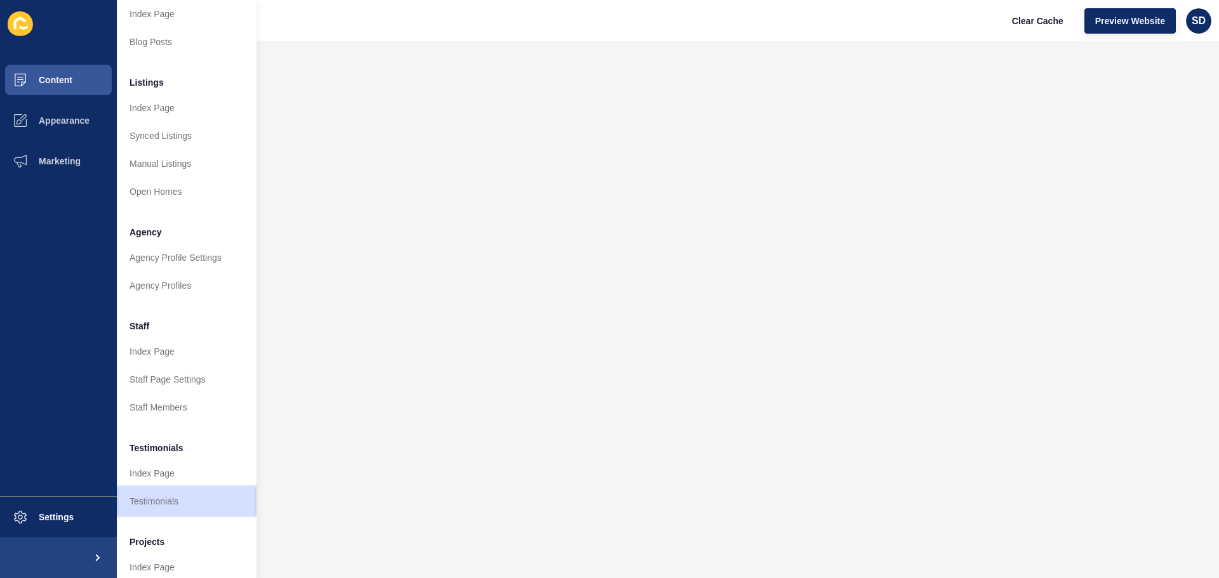
click at [150, 499] on link "Testimonials" at bounding box center [187, 502] width 140 height 28
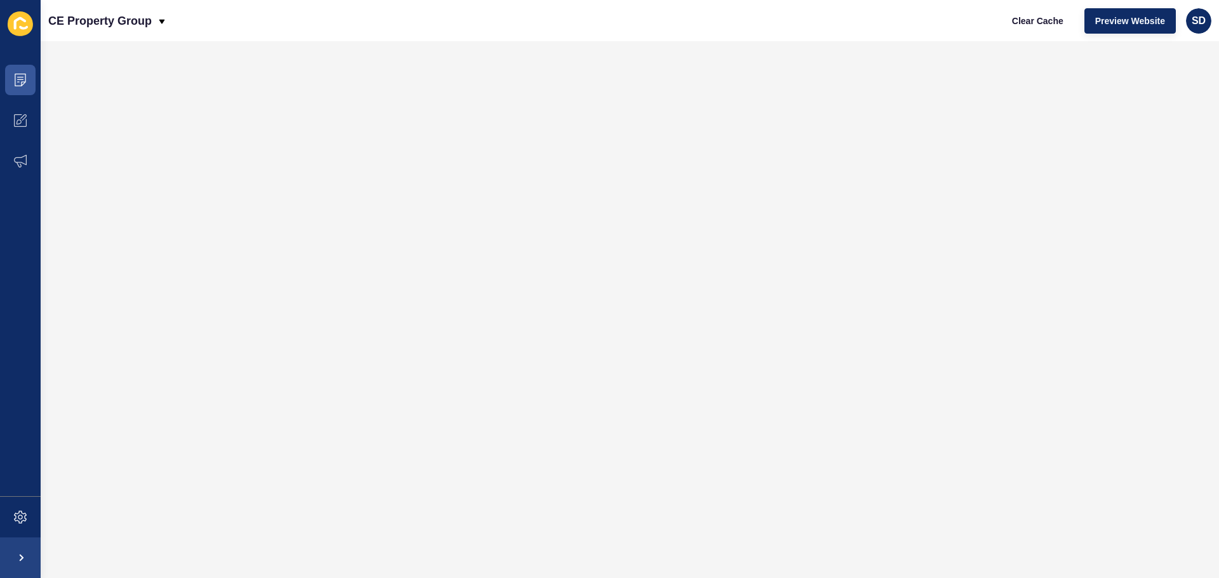
scroll to position [0, 0]
